Goal: Task Accomplishment & Management: Use online tool/utility

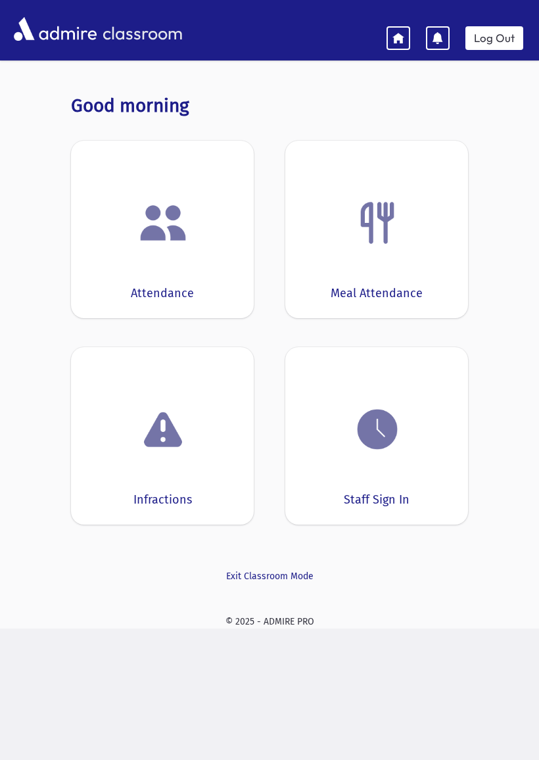
click at [168, 255] on div "Attendance" at bounding box center [162, 229] width 183 height 177
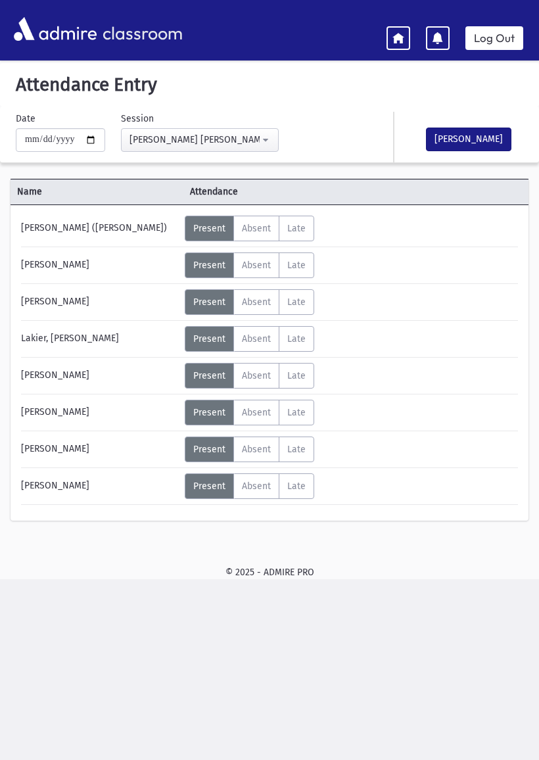
click at [476, 131] on button "[PERSON_NAME]" at bounding box center [468, 139] width 85 height 24
click at [391, 30] on link at bounding box center [398, 38] width 24 height 24
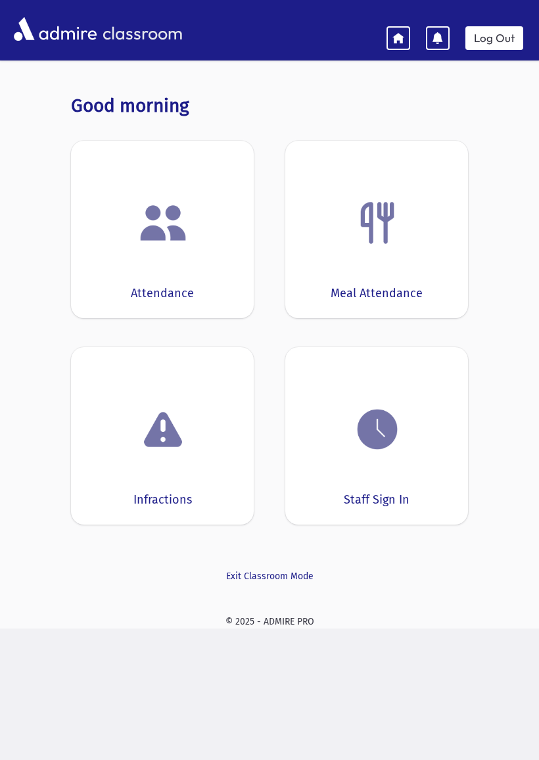
click at [369, 237] on img at bounding box center [377, 223] width 50 height 50
select select "***"
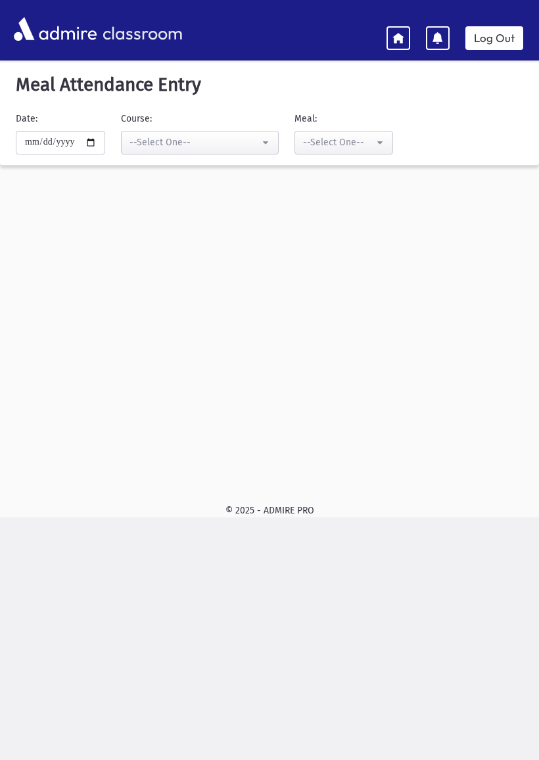
click at [405, 29] on link at bounding box center [398, 38] width 24 height 24
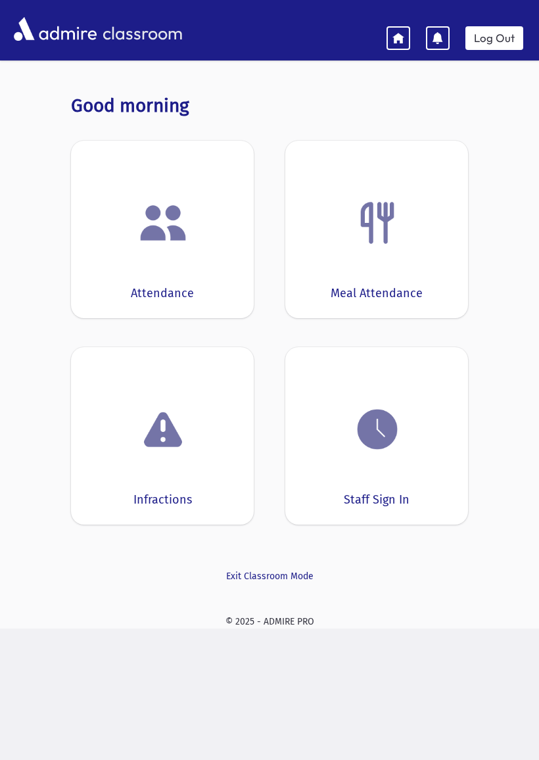
click at [399, 42] on icon at bounding box center [398, 38] width 12 height 12
